Goal: Navigation & Orientation: Find specific page/section

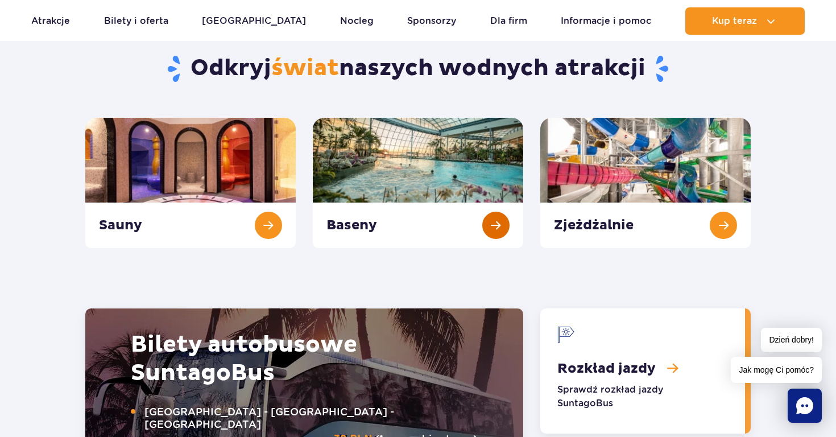
scroll to position [1192, 0]
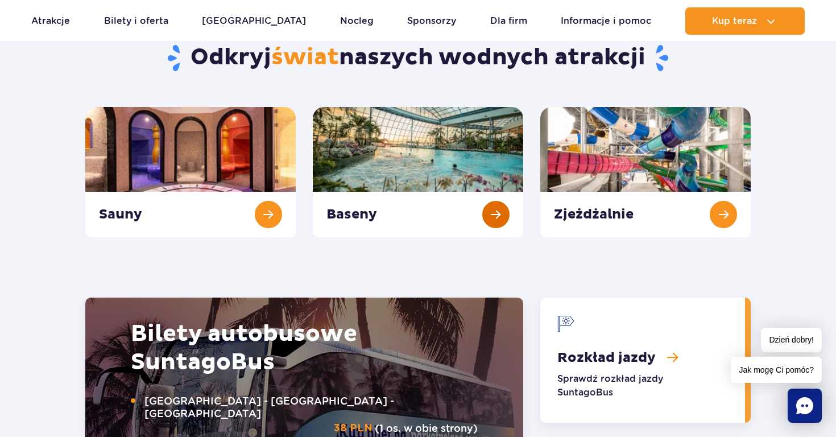
click at [415, 225] on link "Baseny" at bounding box center [418, 172] width 210 height 130
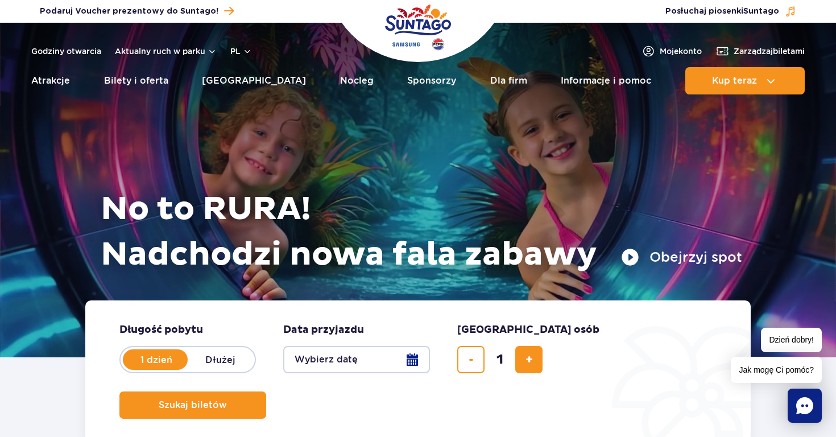
scroll to position [0, 0]
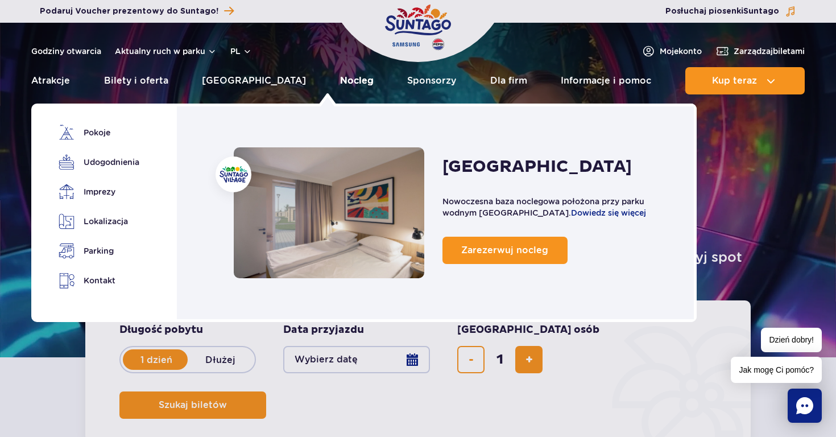
click at [340, 85] on link "Nocleg" at bounding box center [357, 80] width 34 height 27
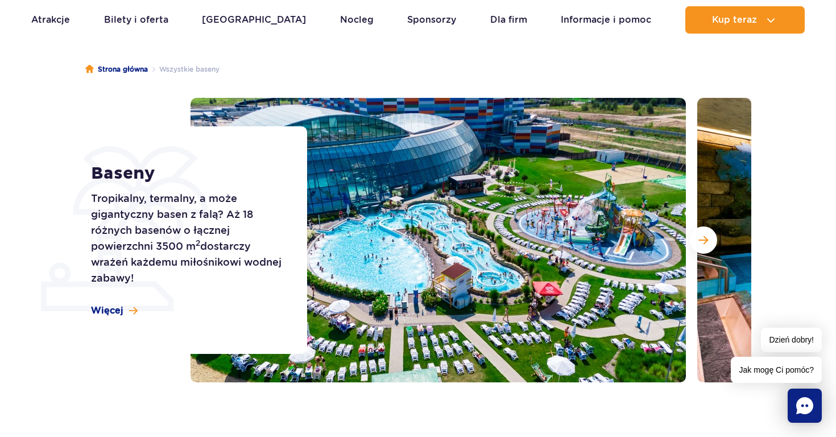
scroll to position [88, 0]
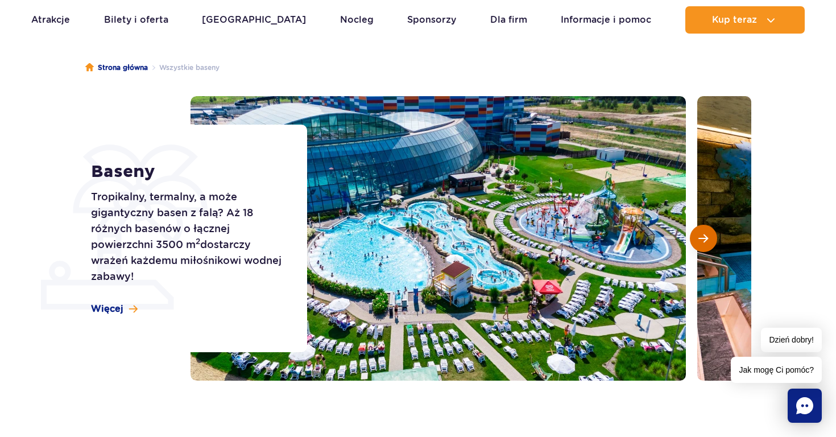
click at [714, 238] on button "Następny slajd" at bounding box center [703, 238] width 27 height 27
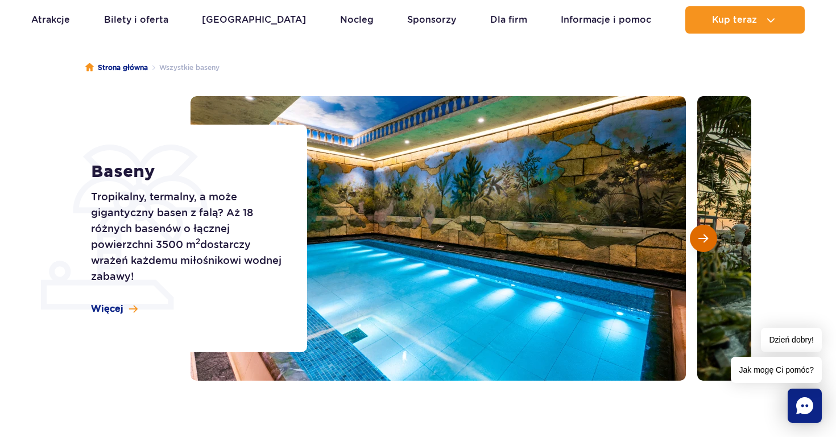
click at [714, 238] on button "Następny slajd" at bounding box center [703, 238] width 27 height 27
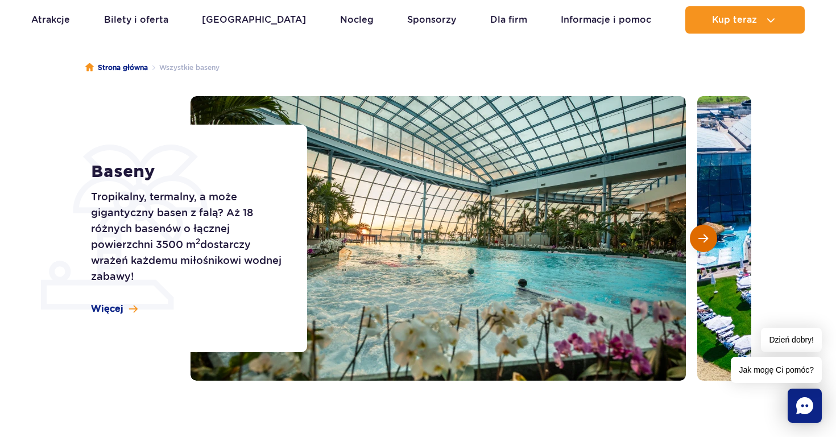
click at [714, 238] on button "Następny slajd" at bounding box center [703, 238] width 27 height 27
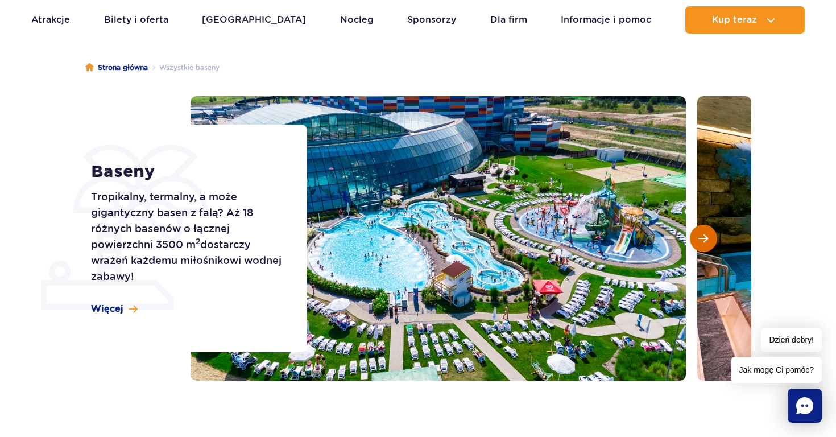
click at [714, 238] on button "Następny slajd" at bounding box center [703, 238] width 27 height 27
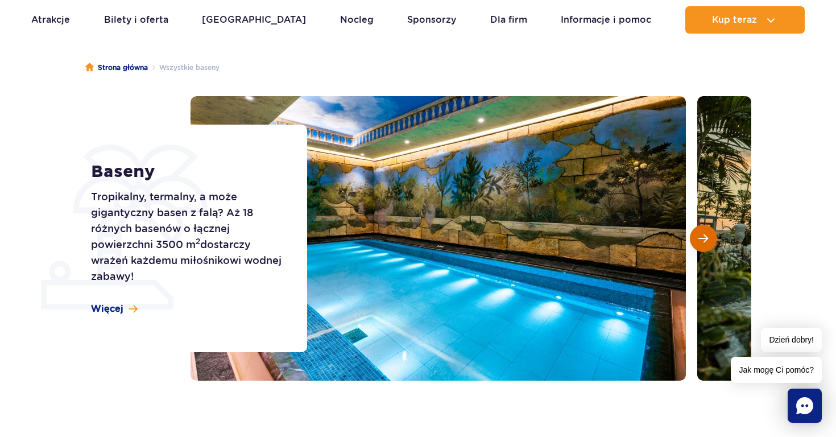
click at [714, 238] on button "Następny slajd" at bounding box center [703, 238] width 27 height 27
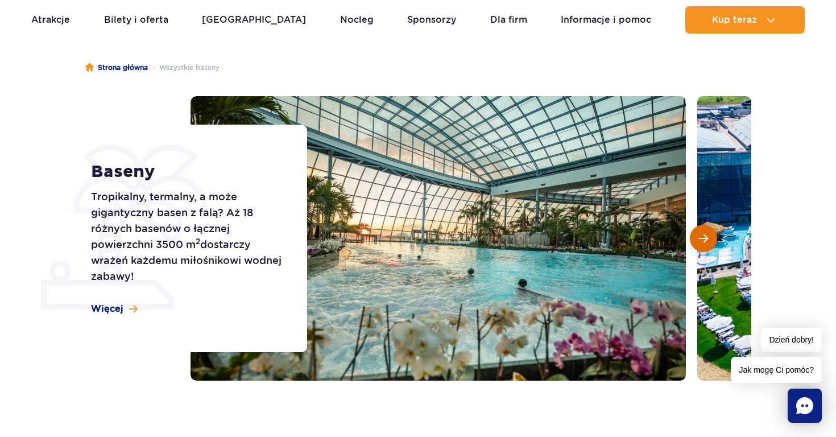
click at [714, 238] on button "Następny slajd" at bounding box center [703, 238] width 27 height 27
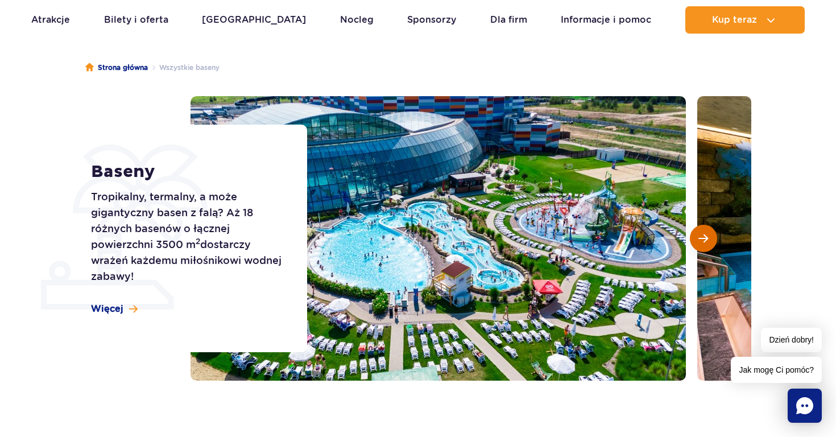
click at [714, 238] on button "Następny slajd" at bounding box center [703, 238] width 27 height 27
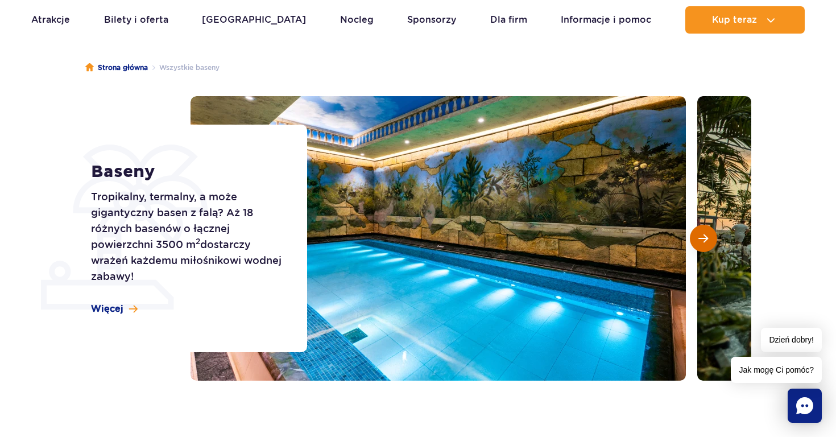
click at [714, 238] on button "Następny slajd" at bounding box center [703, 238] width 27 height 27
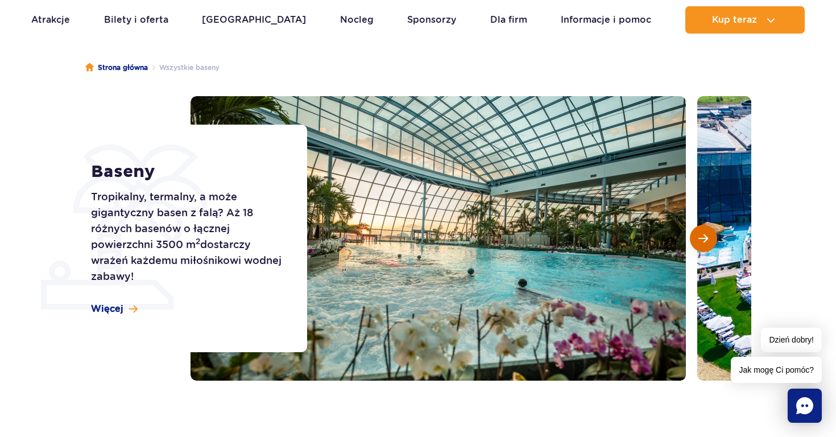
click at [714, 238] on button "Następny slajd" at bounding box center [703, 238] width 27 height 27
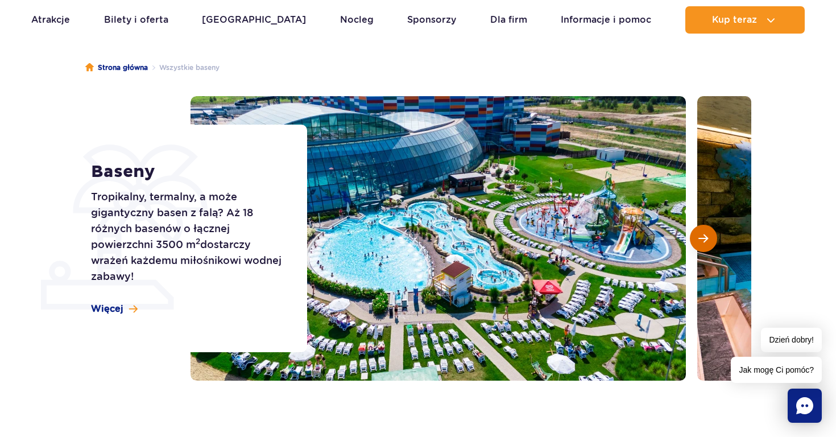
click at [714, 238] on button "Następny slajd" at bounding box center [703, 238] width 27 height 27
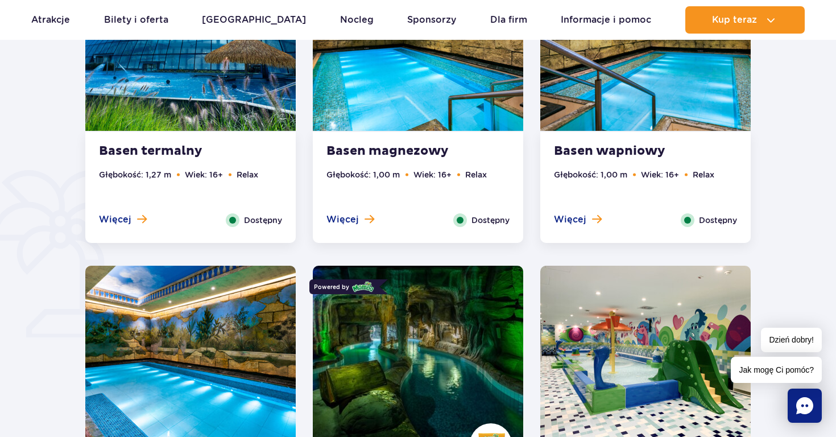
scroll to position [751, 0]
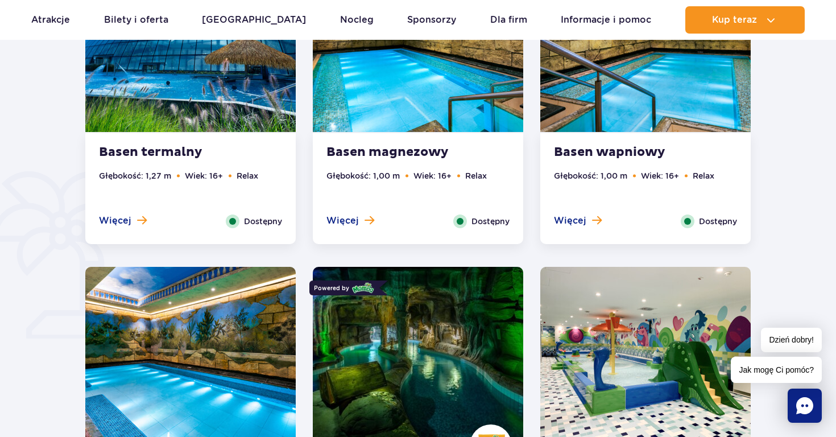
click at [127, 154] on strong "Basen termalny" at bounding box center [168, 152] width 138 height 16
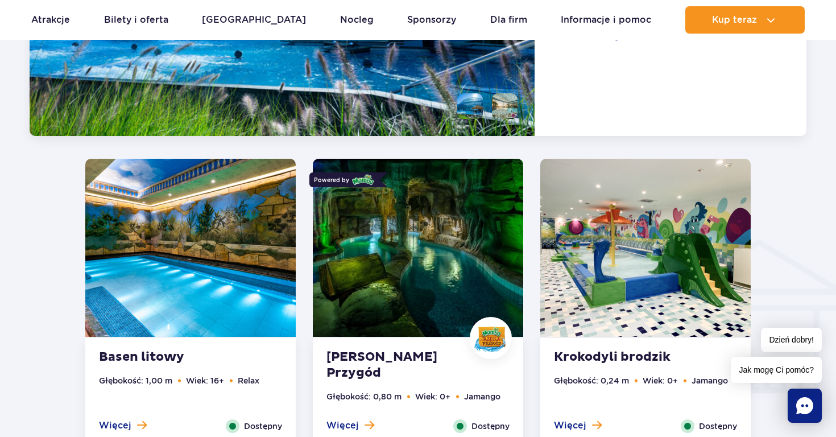
scroll to position [1298, 0]
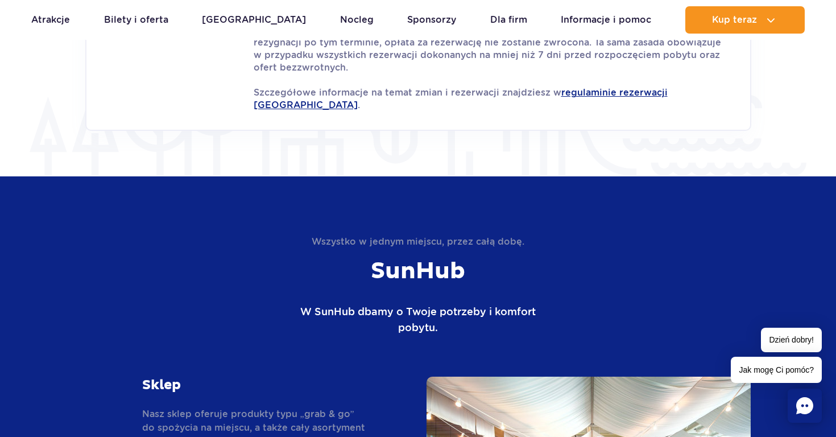
scroll to position [1642, 0]
